Goal: Check status: Check status

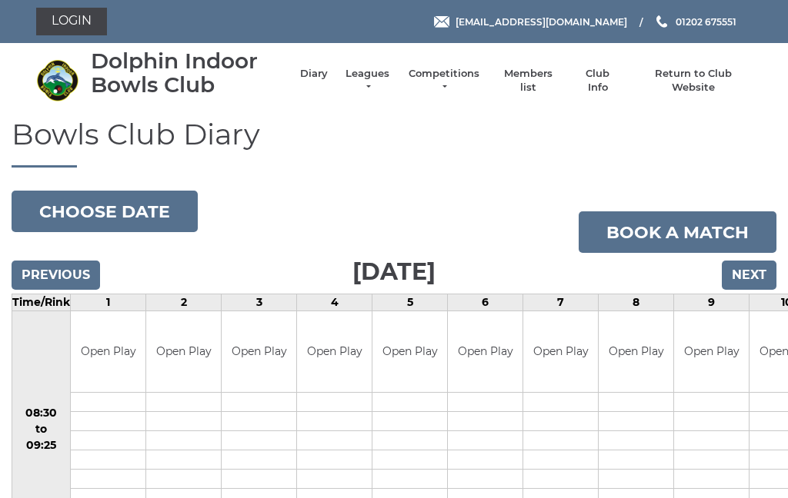
click at [388, 75] on li "Leagues Club leagues - Winter 2025/2026 Club leagues - Summer 2025 Club leagues…" at bounding box center [360, 80] width 64 height 43
click at [382, 75] on li "Leagues Club leagues - Winter 2025/2026 Club leagues - Summer 2025 Club leagues…" at bounding box center [360, 80] width 64 height 43
click at [382, 81] on link "Leagues" at bounding box center [367, 81] width 48 height 28
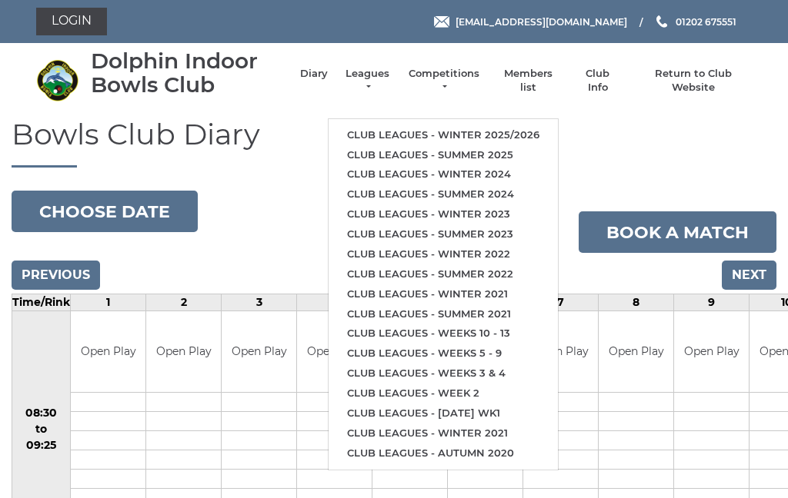
click at [515, 125] on link "Club leagues - Winter 2025/2026" at bounding box center [442, 135] width 229 height 20
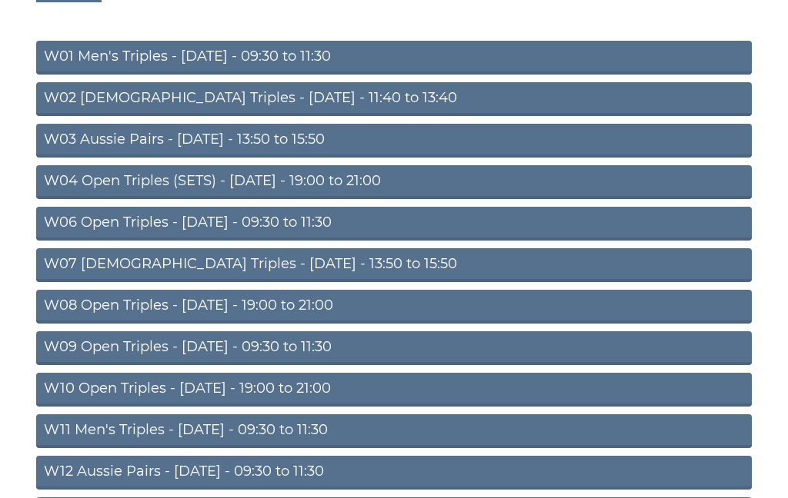
scroll to position [166, 0]
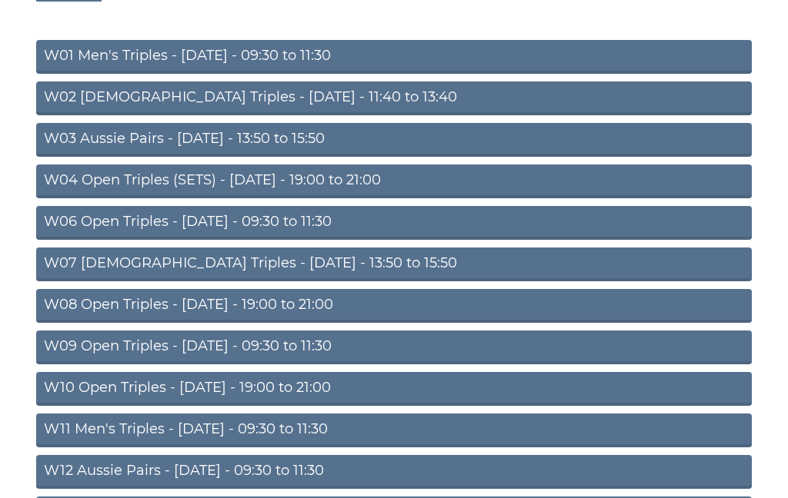
click at [302, 298] on link "W08 Open Triples - [DATE] - 19:00 to 21:00" at bounding box center [393, 306] width 715 height 34
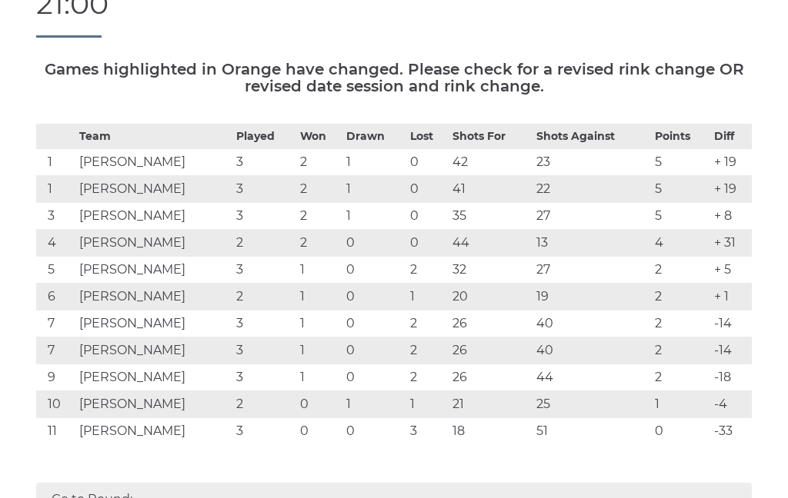
scroll to position [220, 0]
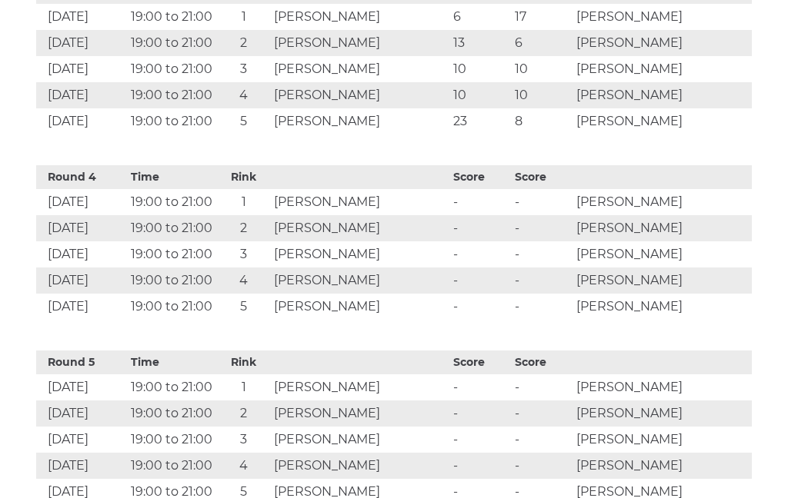
scroll to position [1203, 0]
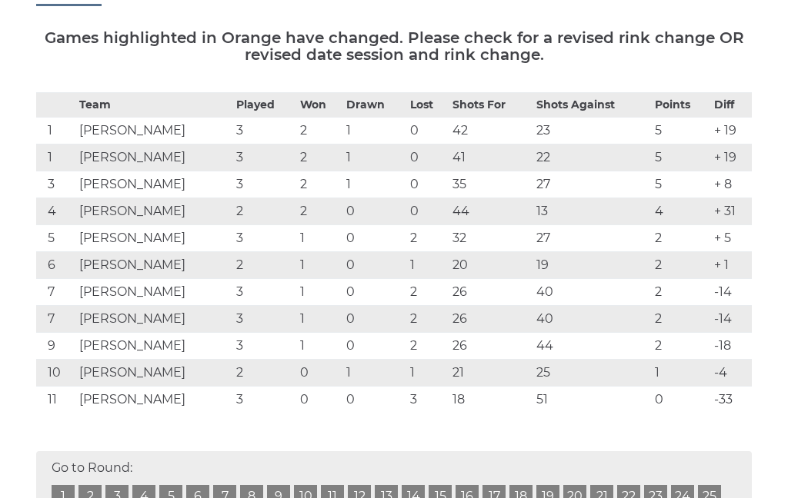
scroll to position [249, 0]
